Goal: Task Accomplishment & Management: Manage account settings

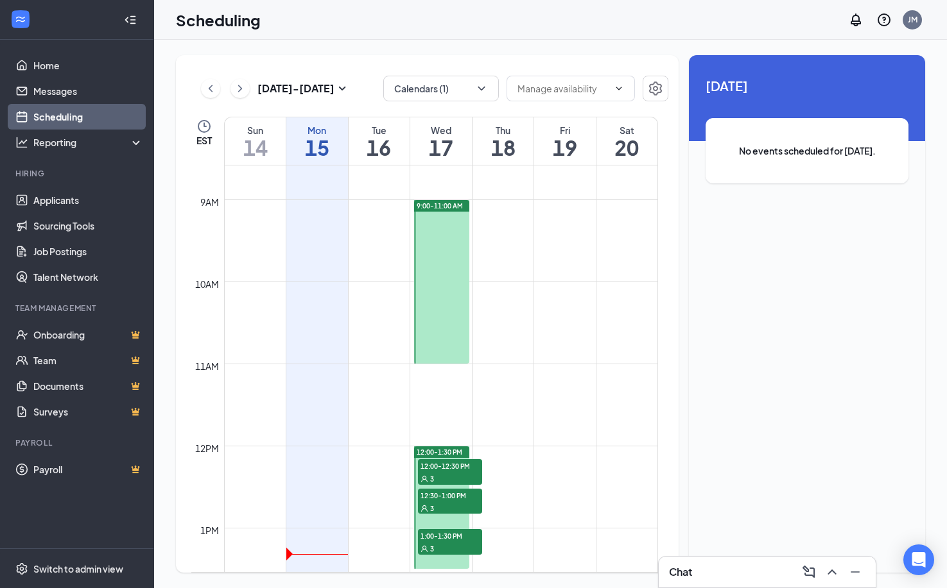
scroll to position [823, 0]
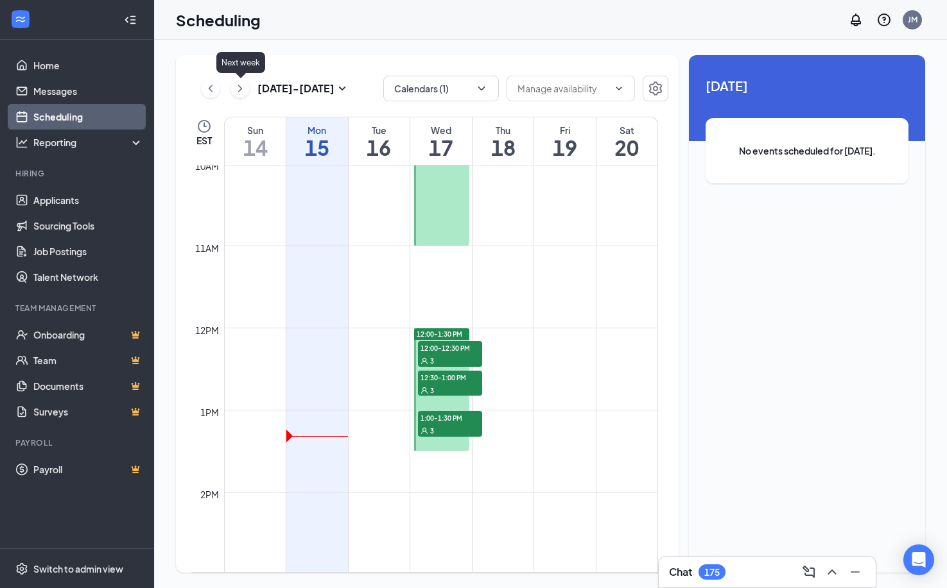
click at [242, 91] on icon "ChevronRight" at bounding box center [240, 88] width 13 height 15
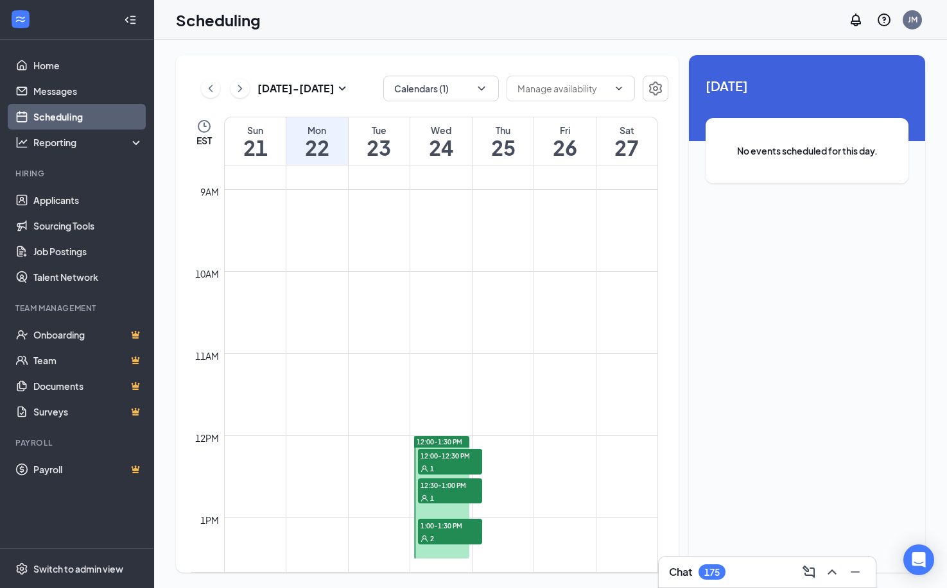
scroll to position [823, 0]
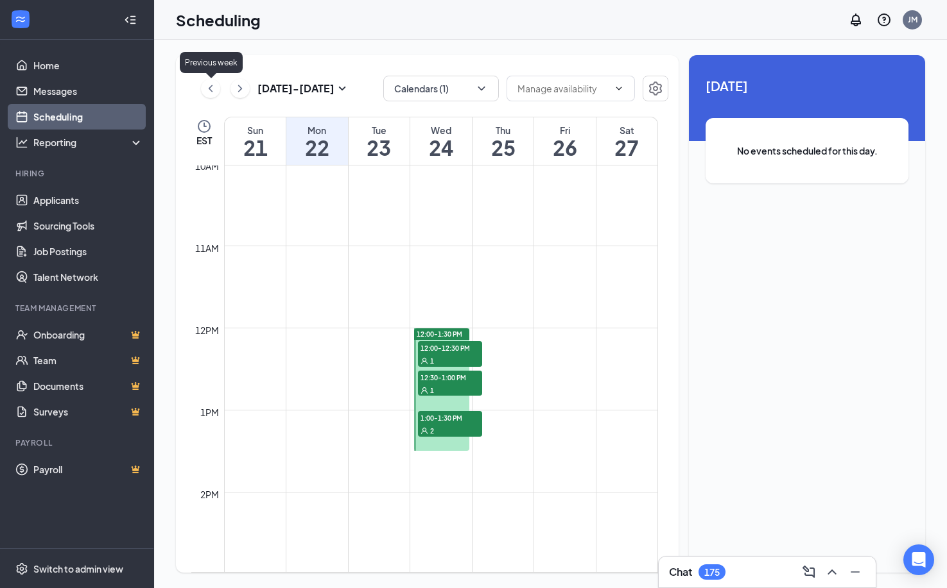
click at [207, 91] on icon "ChevronLeft" at bounding box center [210, 88] width 13 height 15
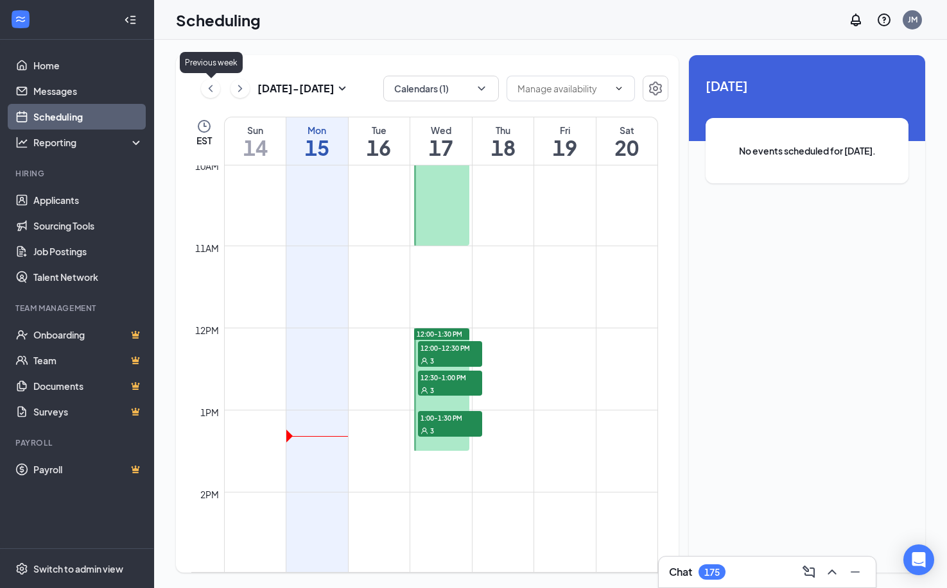
scroll to position [631, 0]
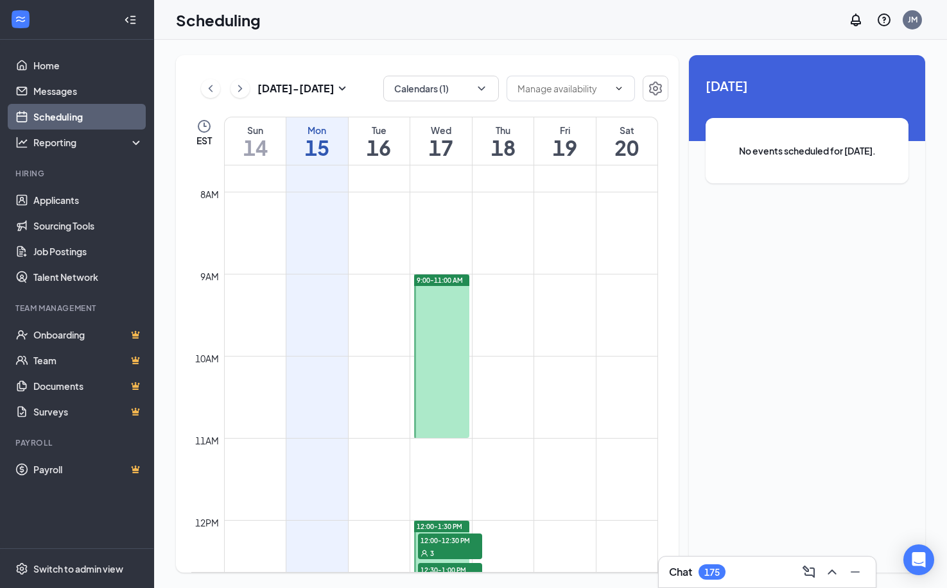
click at [641, 516] on td at bounding box center [441, 510] width 434 height 21
click at [241, 92] on icon "ChevronRight" at bounding box center [240, 88] width 13 height 15
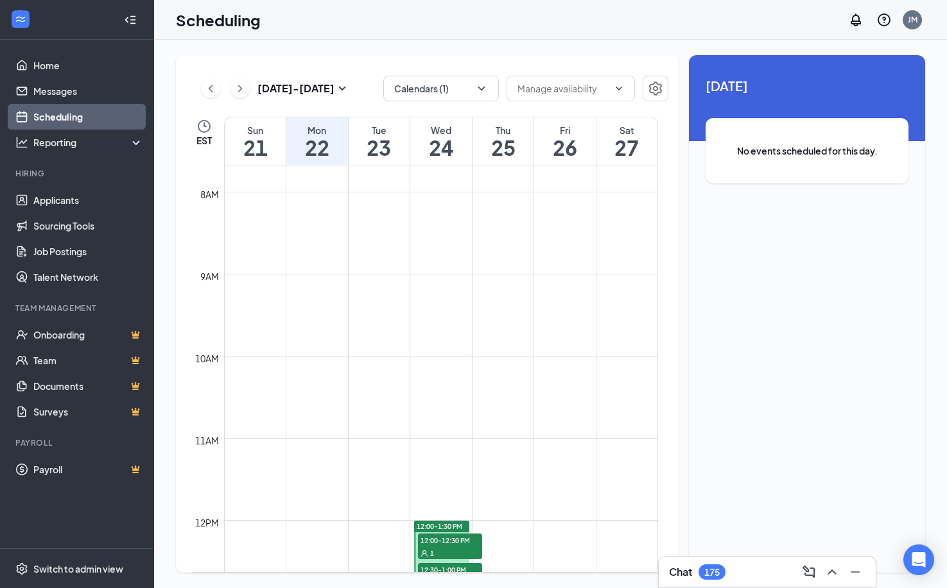
click at [610, 467] on td at bounding box center [441, 469] width 434 height 21
click at [209, 92] on icon "ChevronLeft" at bounding box center [210, 88] width 13 height 15
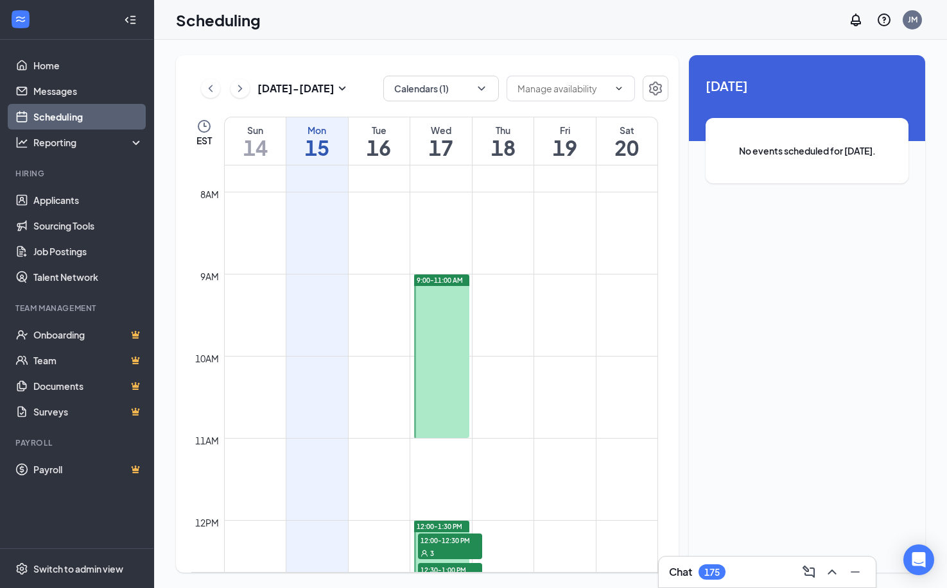
click at [438, 289] on div at bounding box center [441, 357] width 55 height 164
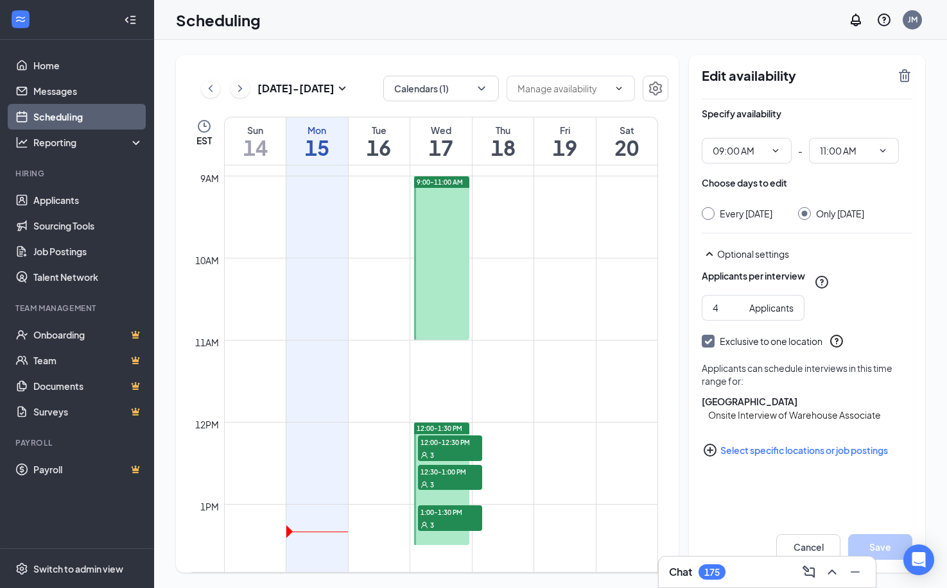
scroll to position [759, 0]
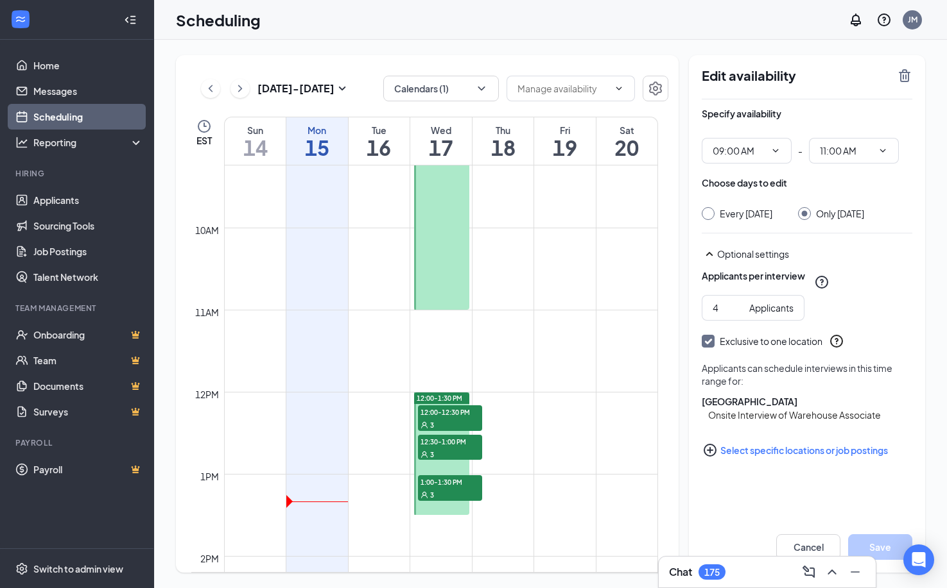
click at [462, 467] on div at bounding box center [441, 454] width 55 height 123
click at [216, 87] on icon "ChevronLeft" at bounding box center [210, 88] width 13 height 15
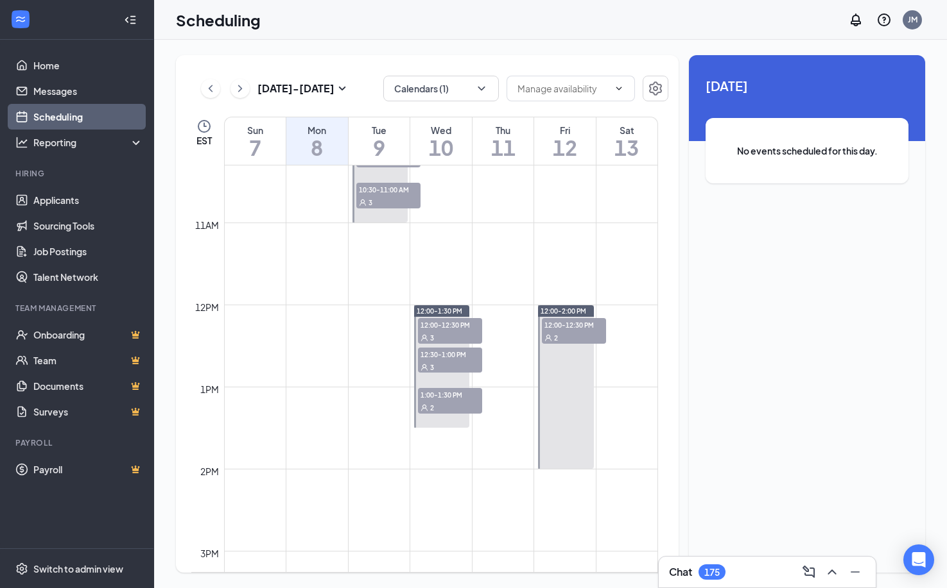
click at [576, 333] on div "12:00-2:00 PM 12:00-12:30 PM 2" at bounding box center [565, 387] width 55 height 164
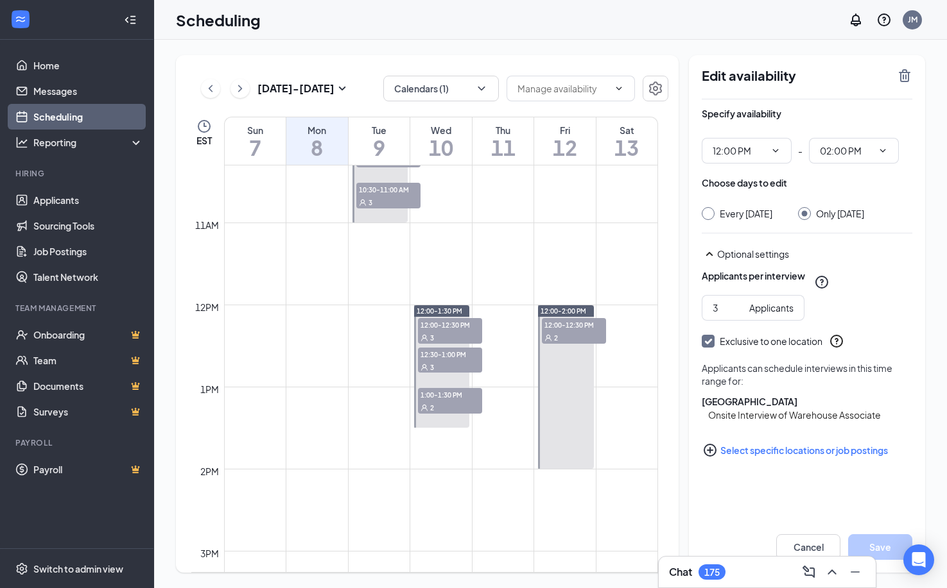
scroll to position [823, 0]
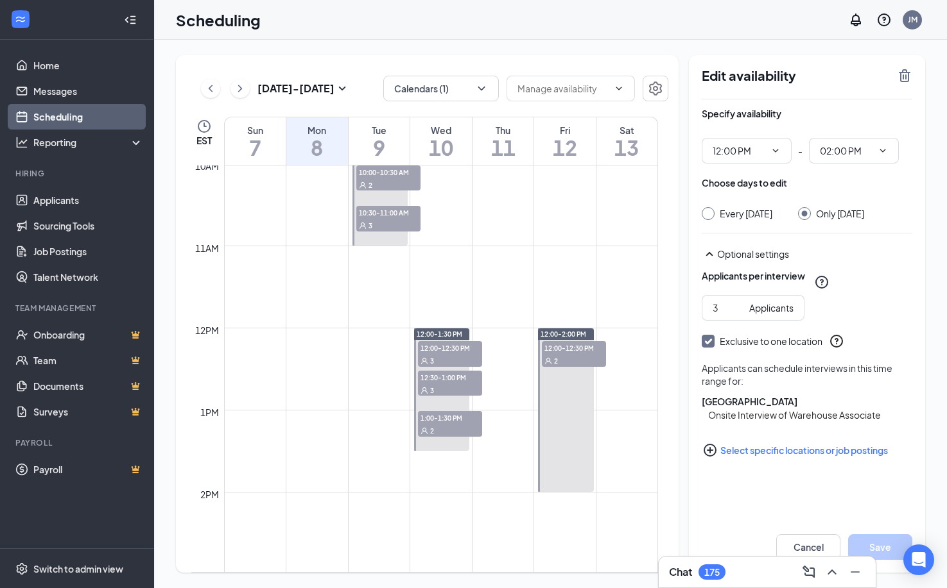
click at [566, 407] on div at bounding box center [565, 411] width 55 height 164
click at [234, 94] on icon "ChevronRight" at bounding box center [240, 88] width 13 height 15
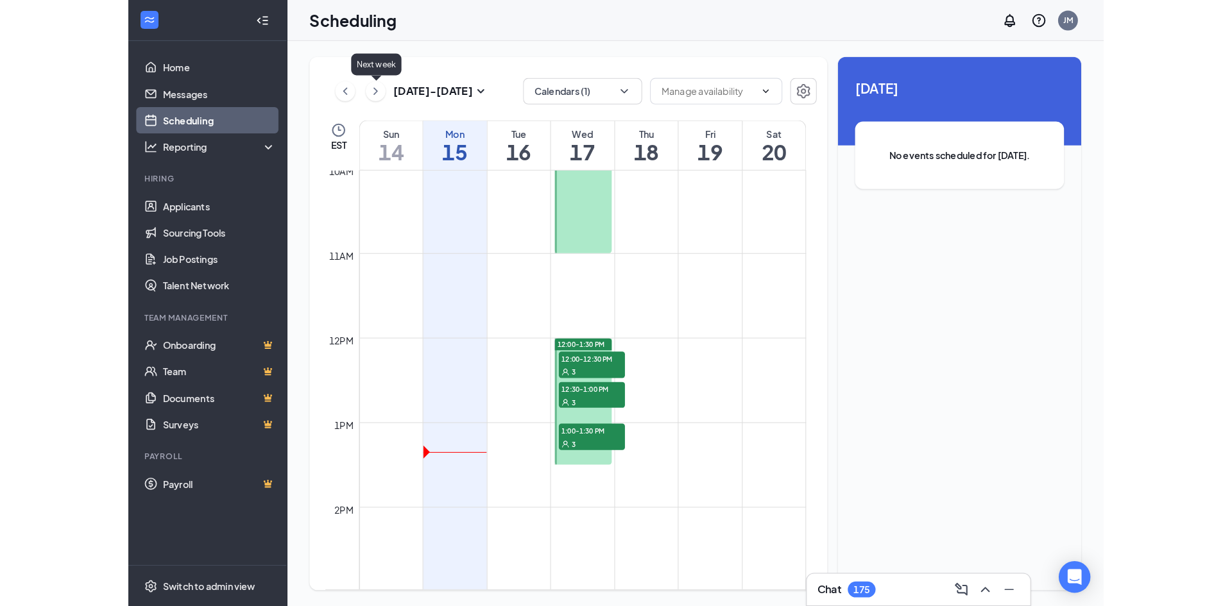
scroll to position [631, 0]
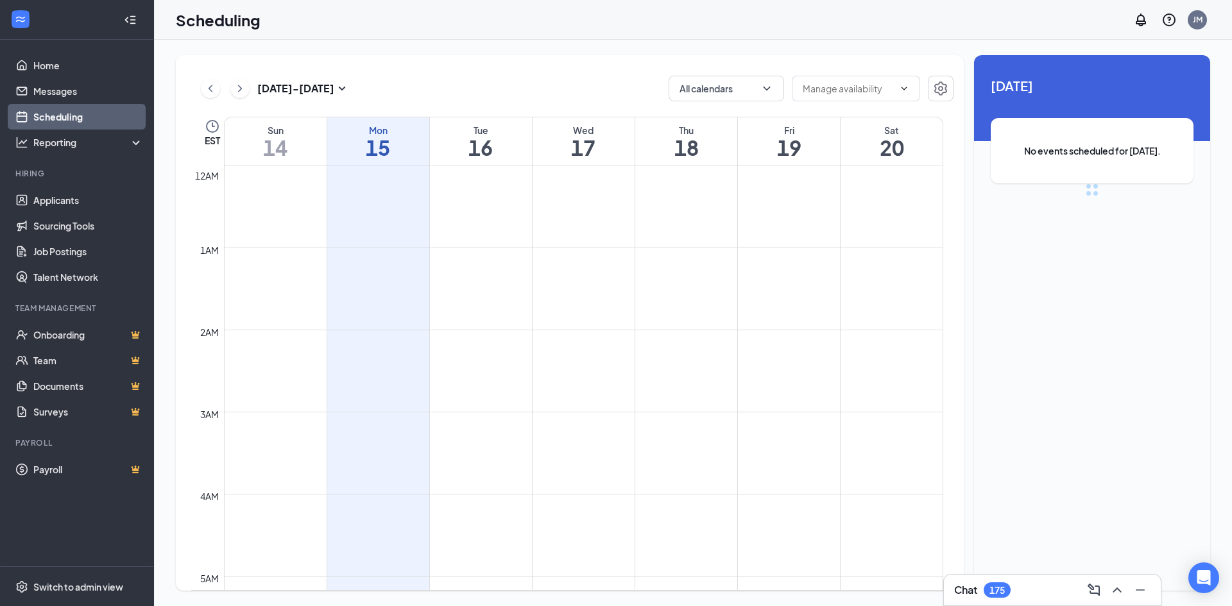
scroll to position [631, 0]
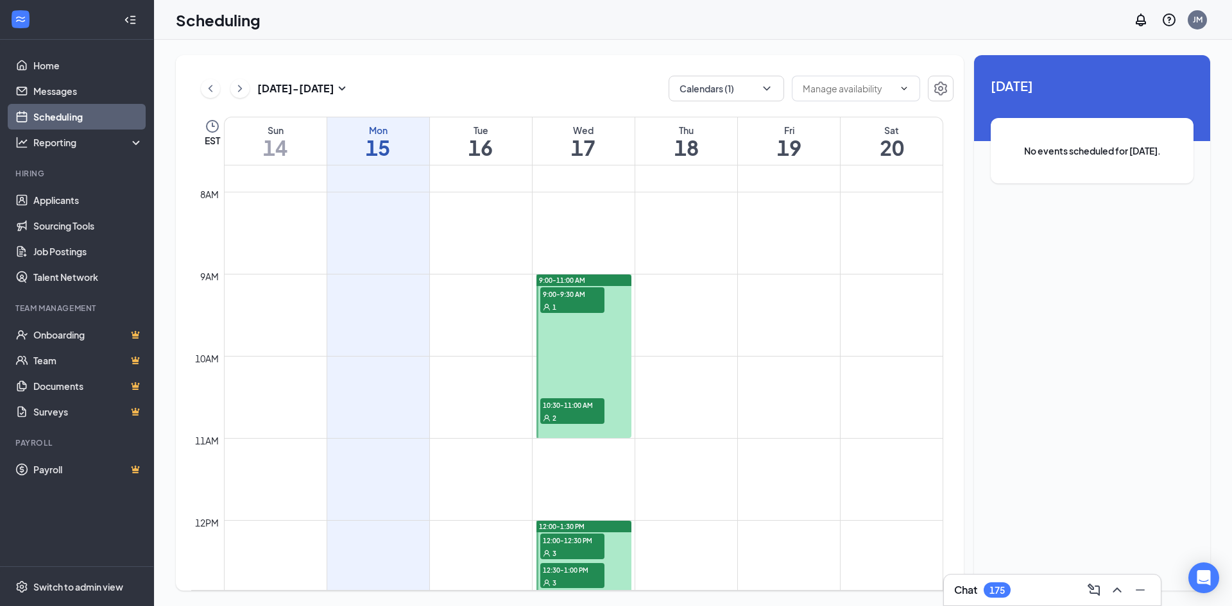
click at [565, 305] on div "1" at bounding box center [572, 306] width 64 height 13
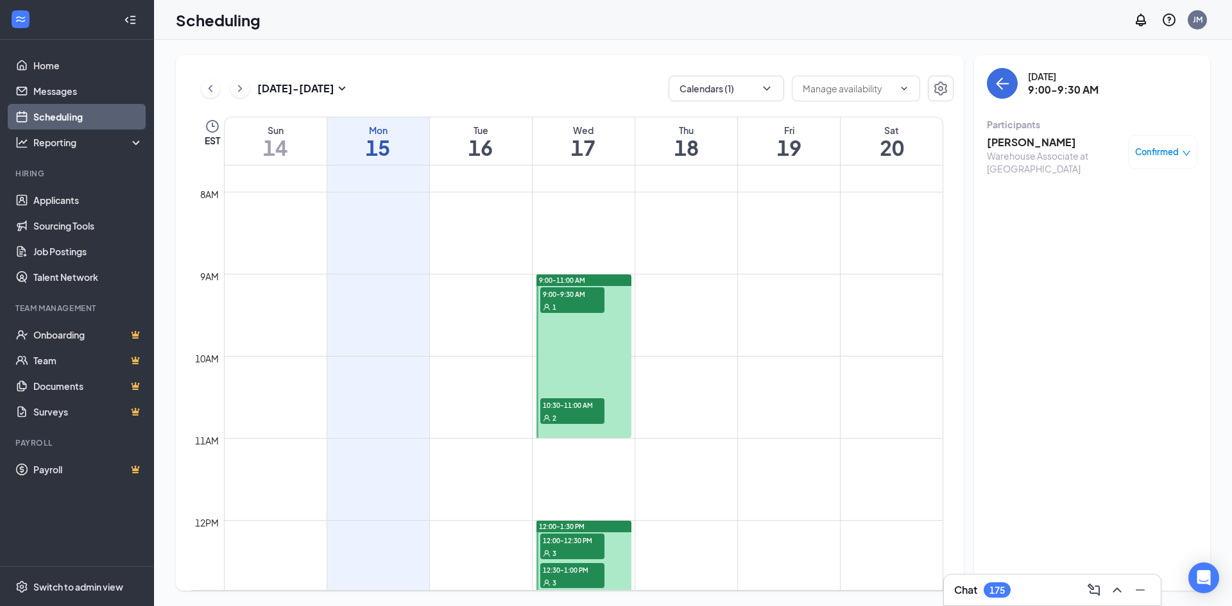
click at [582, 405] on span "10:30-11:00 AM" at bounding box center [572, 405] width 64 height 13
click at [574, 295] on span "9:00-9:30 AM" at bounding box center [572, 294] width 64 height 13
